Goal: Information Seeking & Learning: Learn about a topic

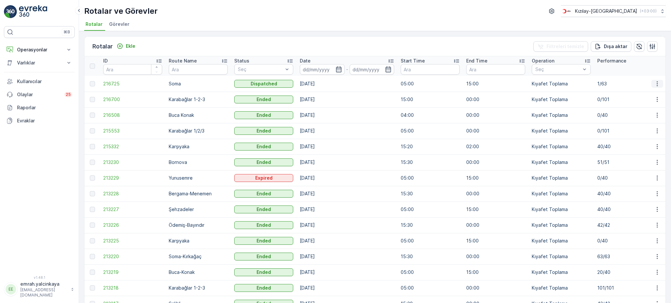
click at [655, 84] on icon "button" at bounding box center [657, 84] width 7 height 7
click at [643, 97] on div "Daha fazla ayrıntı görün" at bounding box center [641, 92] width 57 height 9
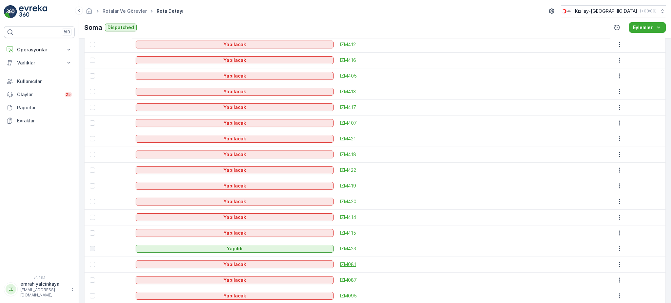
scroll to position [437, 0]
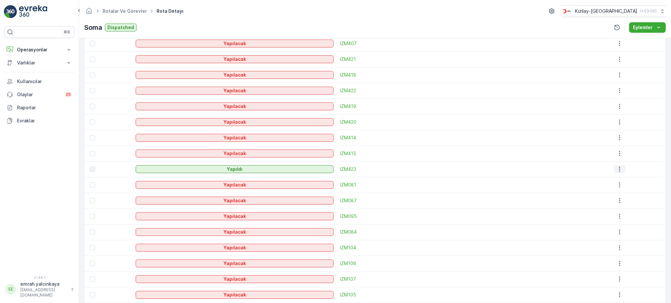
click at [617, 170] on icon "button" at bounding box center [619, 169] width 7 height 7
click at [620, 179] on span "Daha fazla ayrıntı görün" at bounding box center [639, 178] width 52 height 7
